Goal: Browse casually

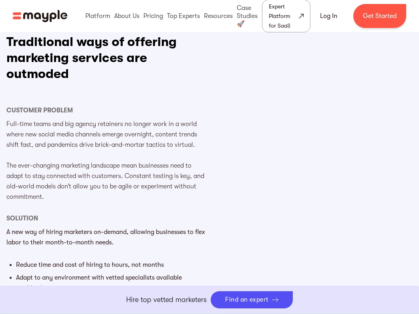
scroll to position [548, 0]
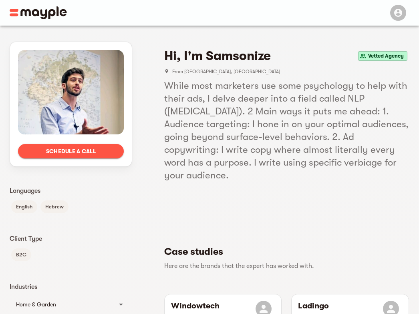
click at [98, 148] on span "Schedule a call" at bounding box center [70, 151] width 93 height 10
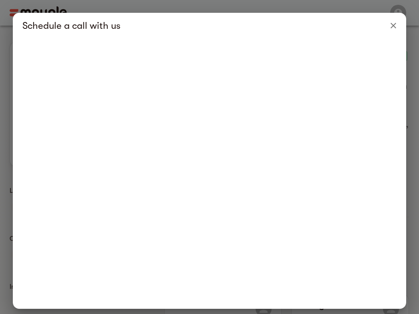
click at [390, 26] on icon "Close" at bounding box center [393, 26] width 6 height 6
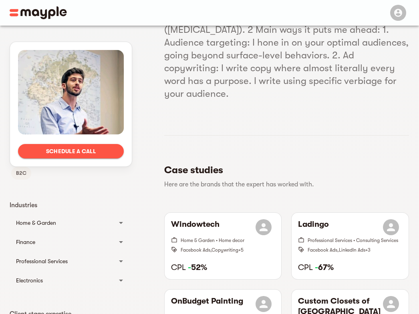
scroll to position [83, 0]
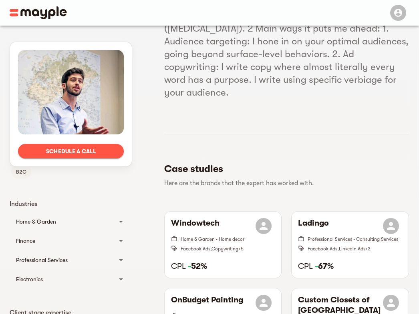
click at [74, 224] on div "Home & Garden" at bounding box center [63, 222] width 95 height 10
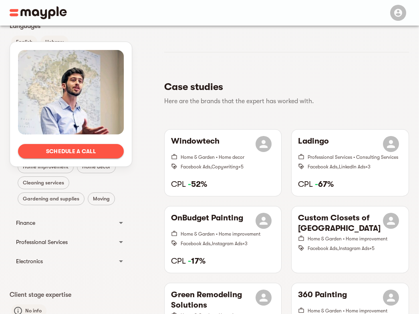
scroll to position [167, 0]
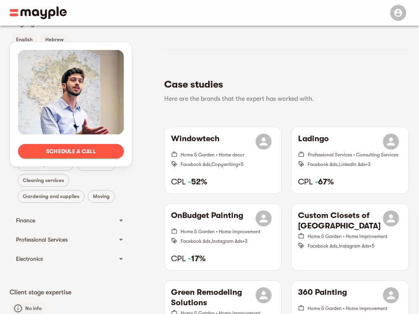
click at [70, 220] on div "Finance" at bounding box center [63, 221] width 95 height 10
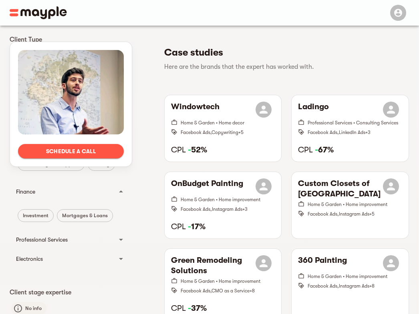
scroll to position [201, 0]
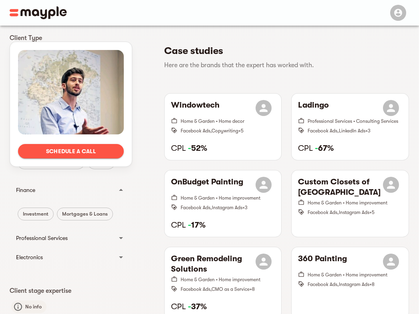
click at [84, 236] on div "Professional Services" at bounding box center [63, 238] width 95 height 10
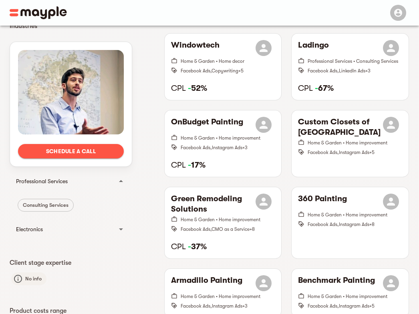
scroll to position [274, 0]
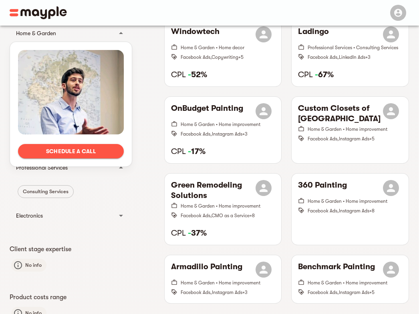
click at [72, 221] on div "Electronics" at bounding box center [71, 215] width 122 height 19
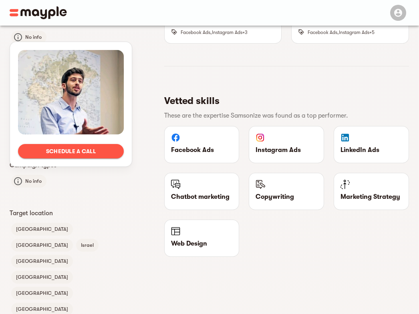
scroll to position [535, 0]
click at [190, 241] on p "Web Design" at bounding box center [202, 243] width 62 height 10
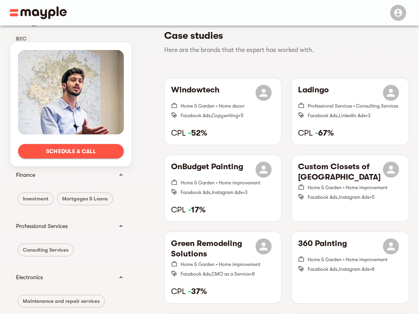
scroll to position [0, 0]
